Goal: Transaction & Acquisition: Obtain resource

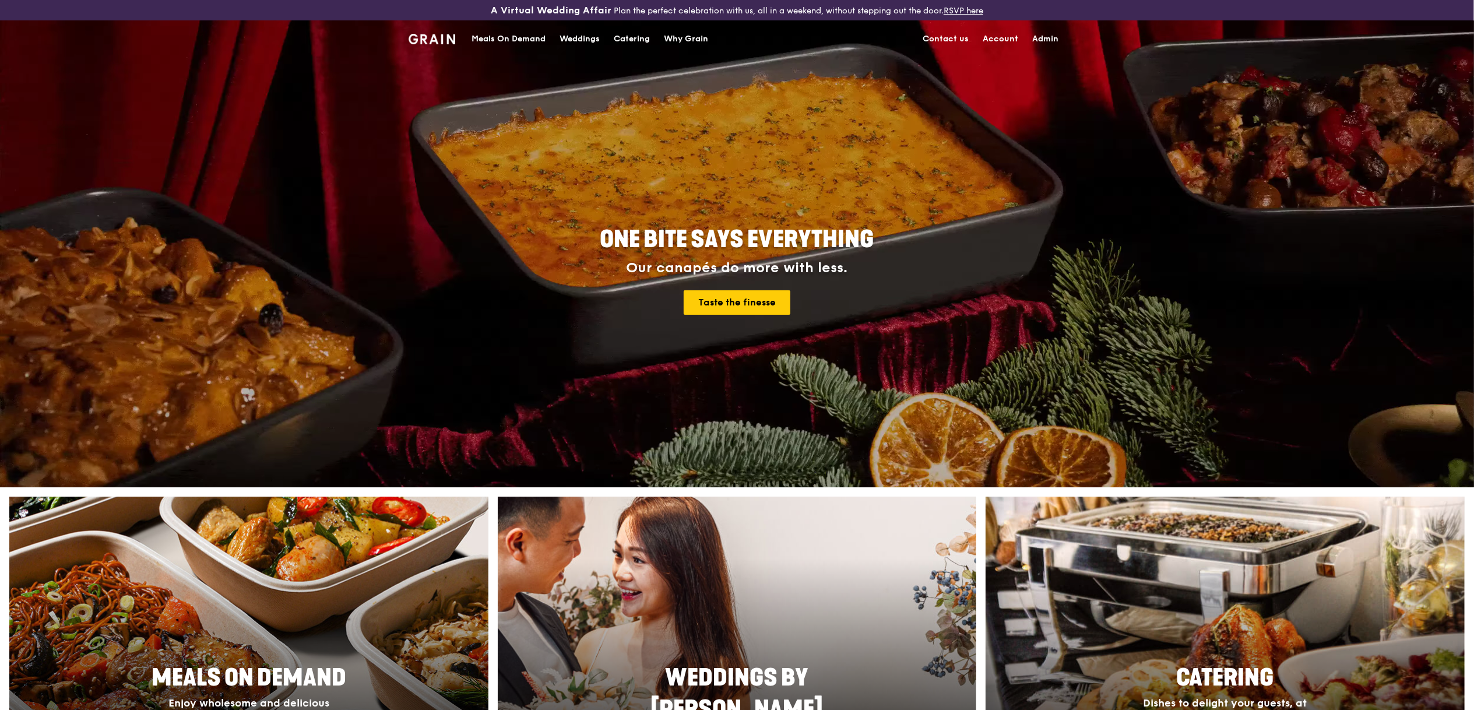
click at [508, 31] on div "Meals On Demand" at bounding box center [509, 39] width 74 height 35
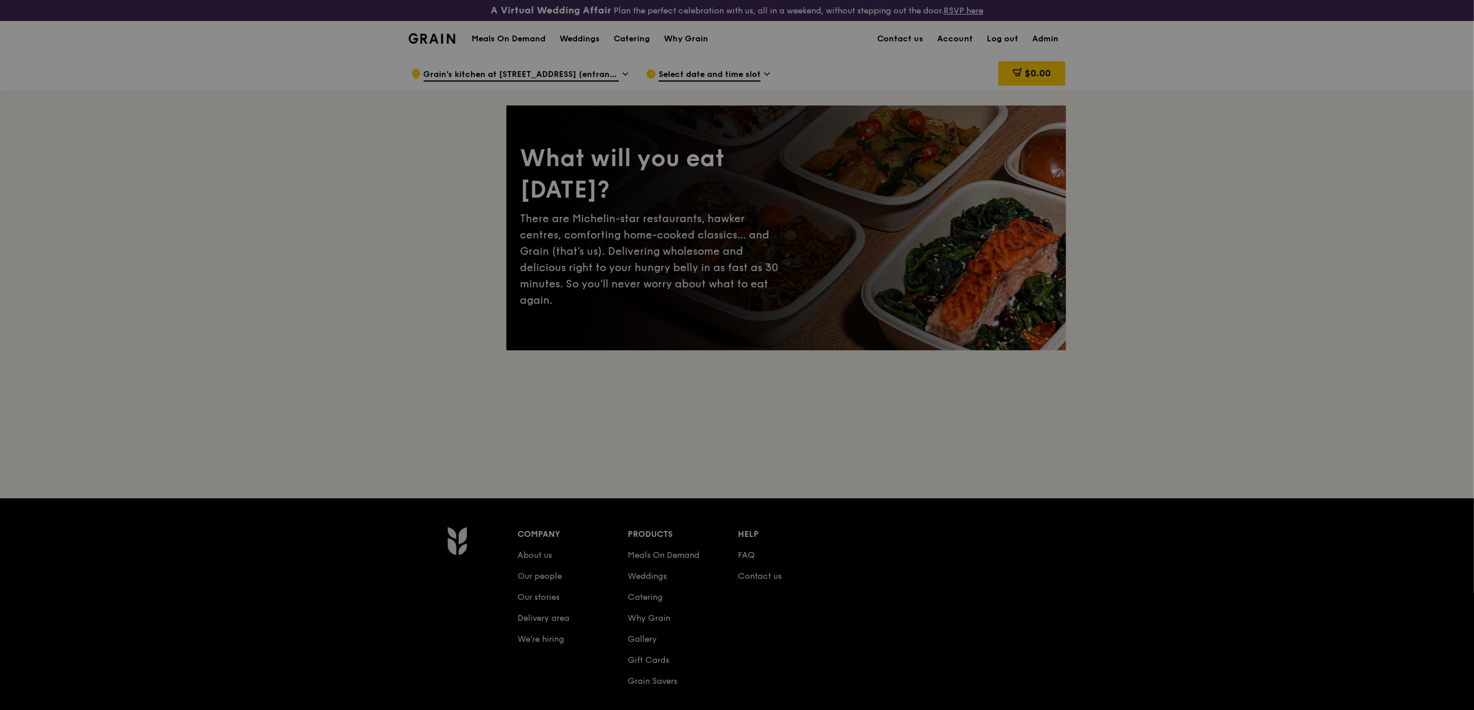
click at [605, 51] on div "A Virtual Wedding Affair Plan the perfect celebration with us, all in a weekend…" at bounding box center [737, 422] width 1474 height 844
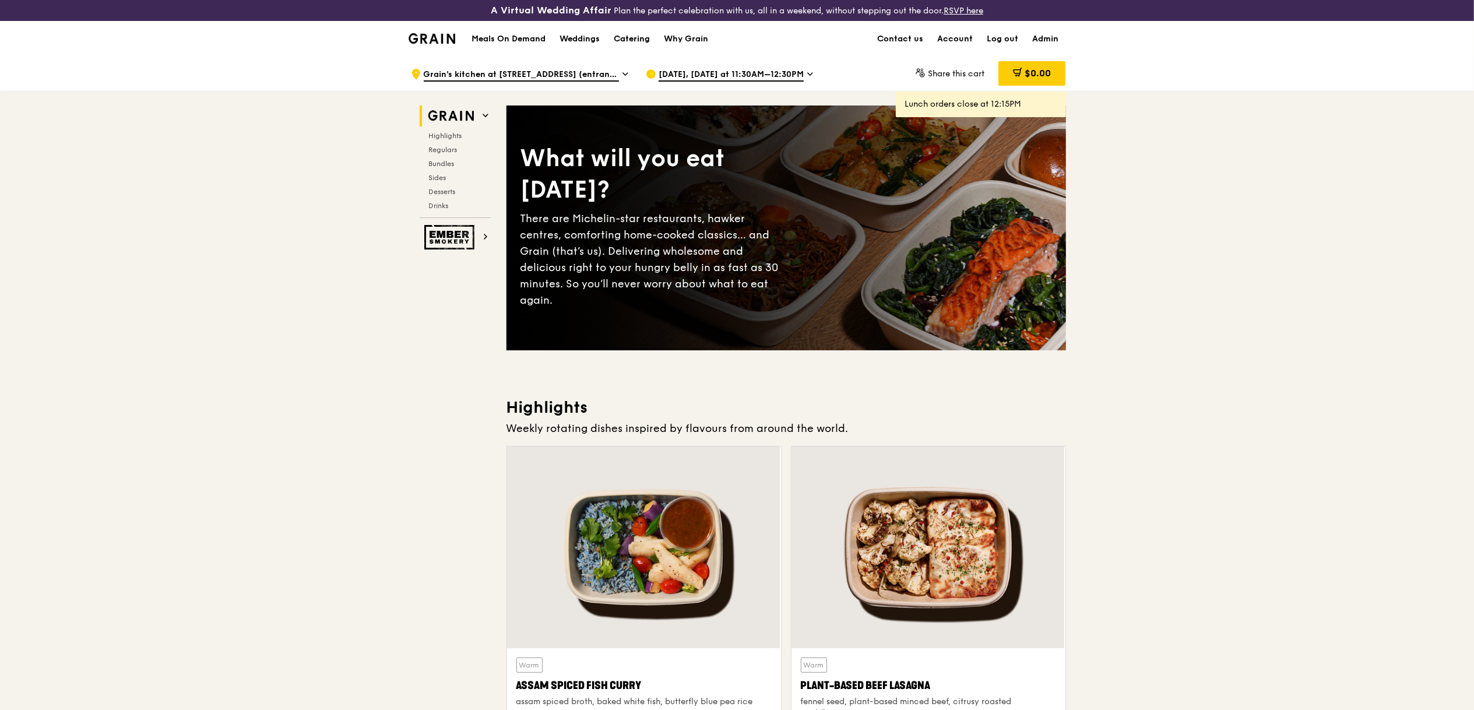
click at [638, 45] on div "Catering" at bounding box center [632, 39] width 36 height 35
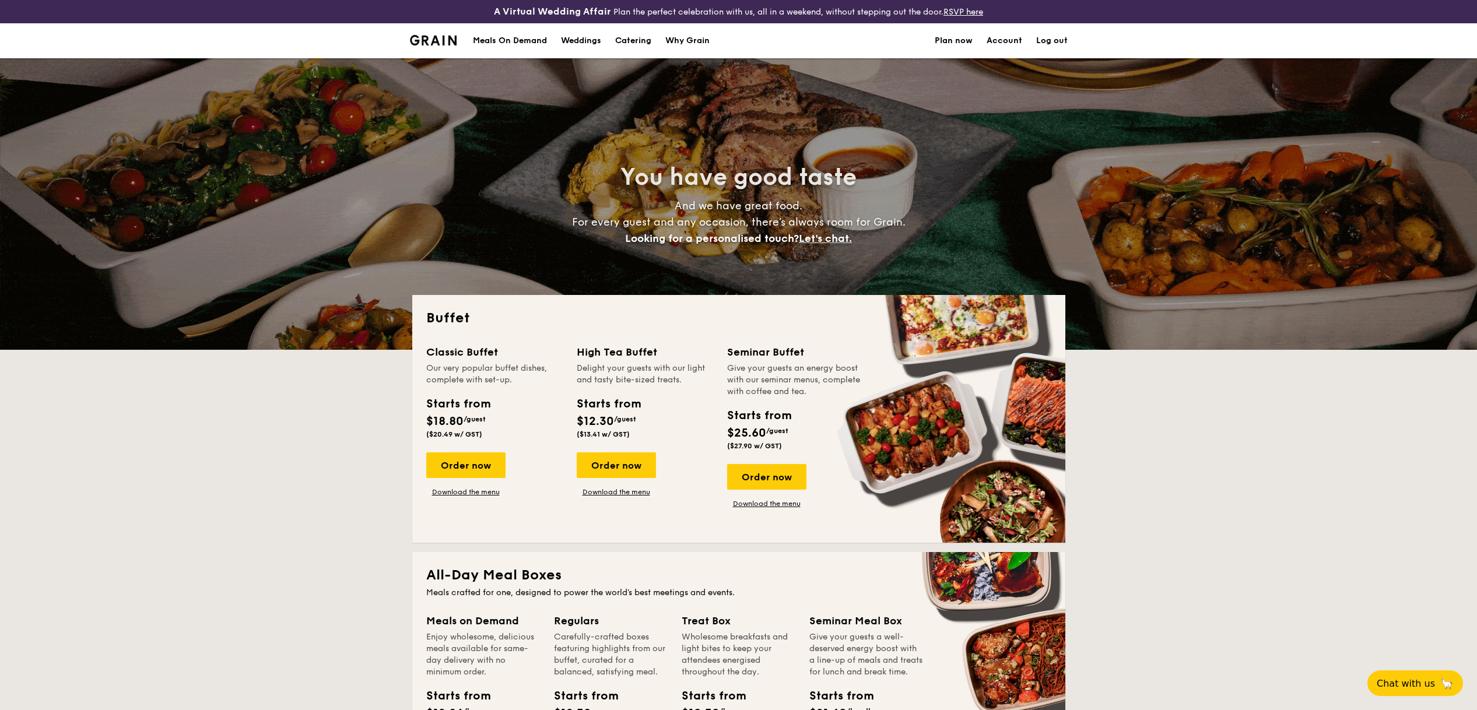
select select
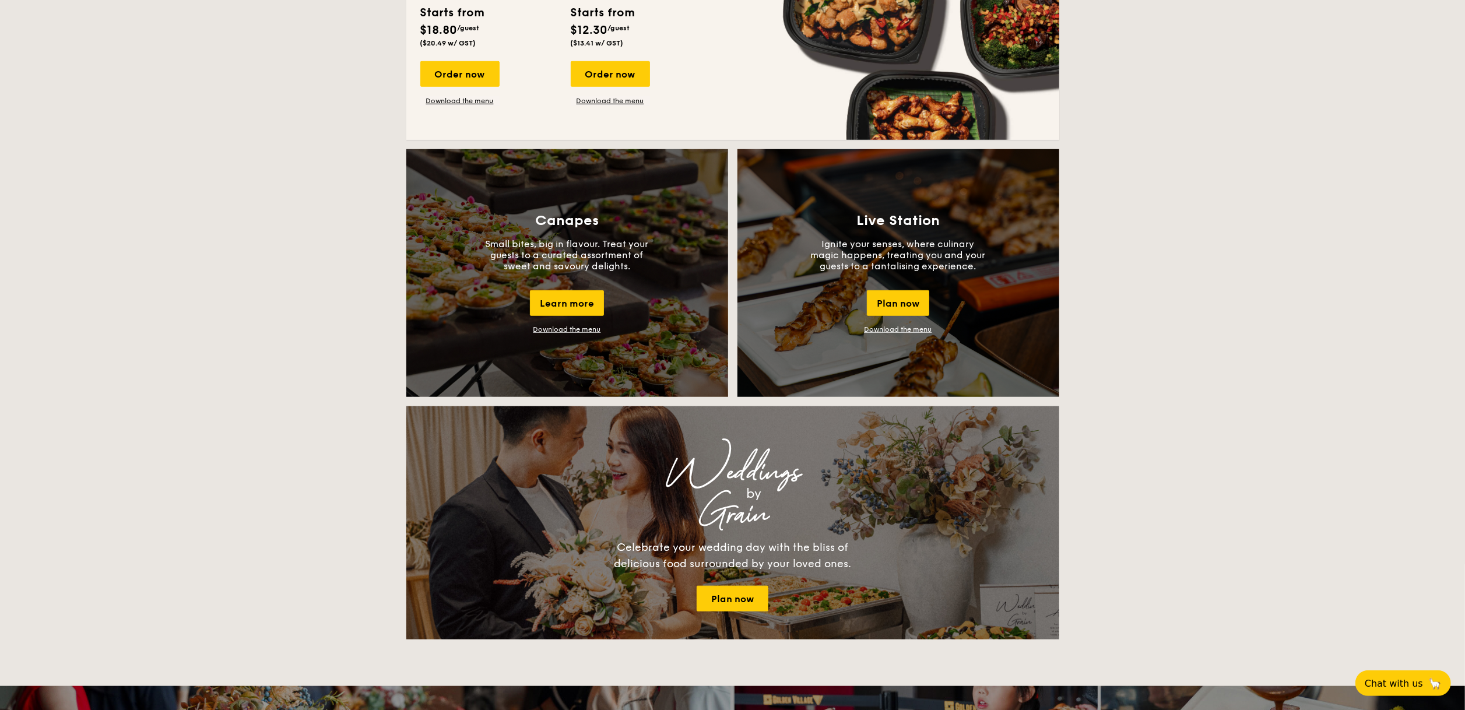
scroll to position [915, 0]
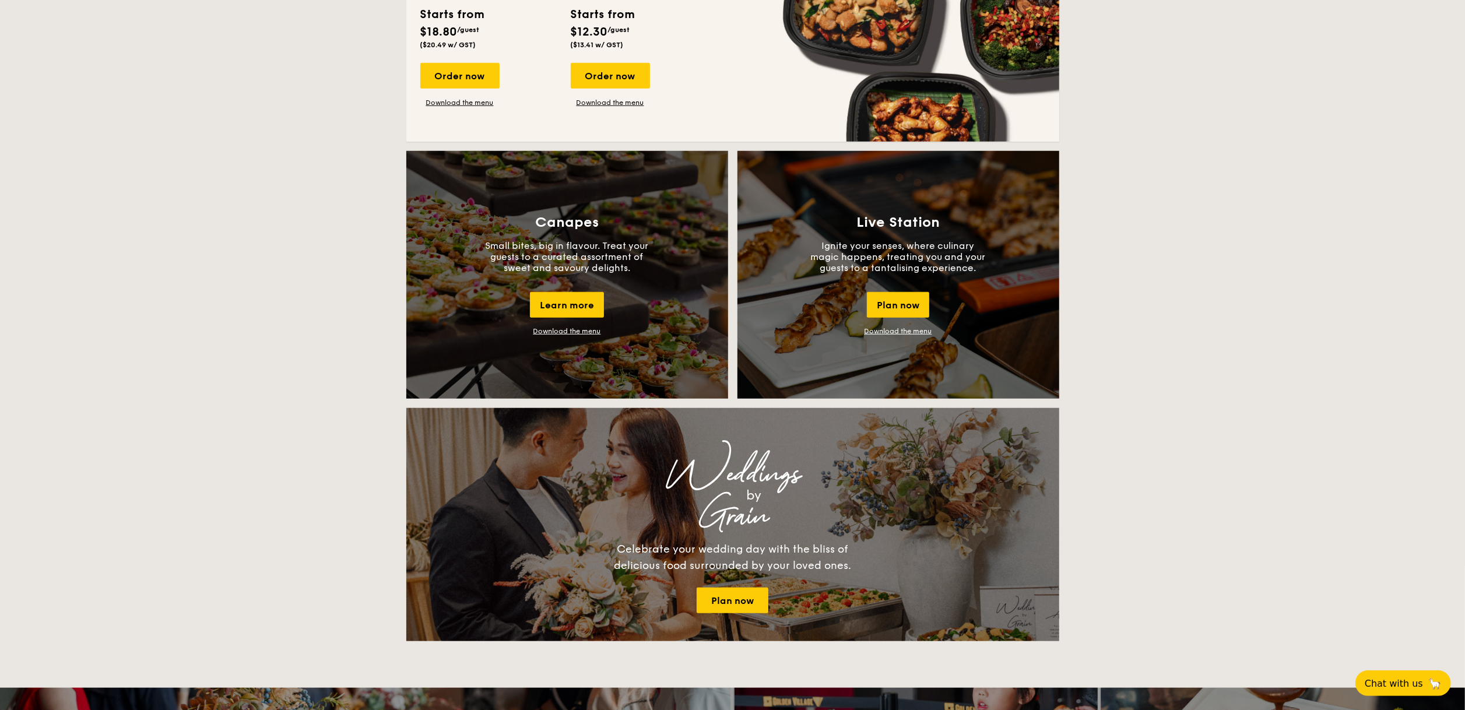
click at [900, 328] on link "Download the menu" at bounding box center [899, 331] width 68 height 8
